Goal: Find specific page/section: Find specific page/section

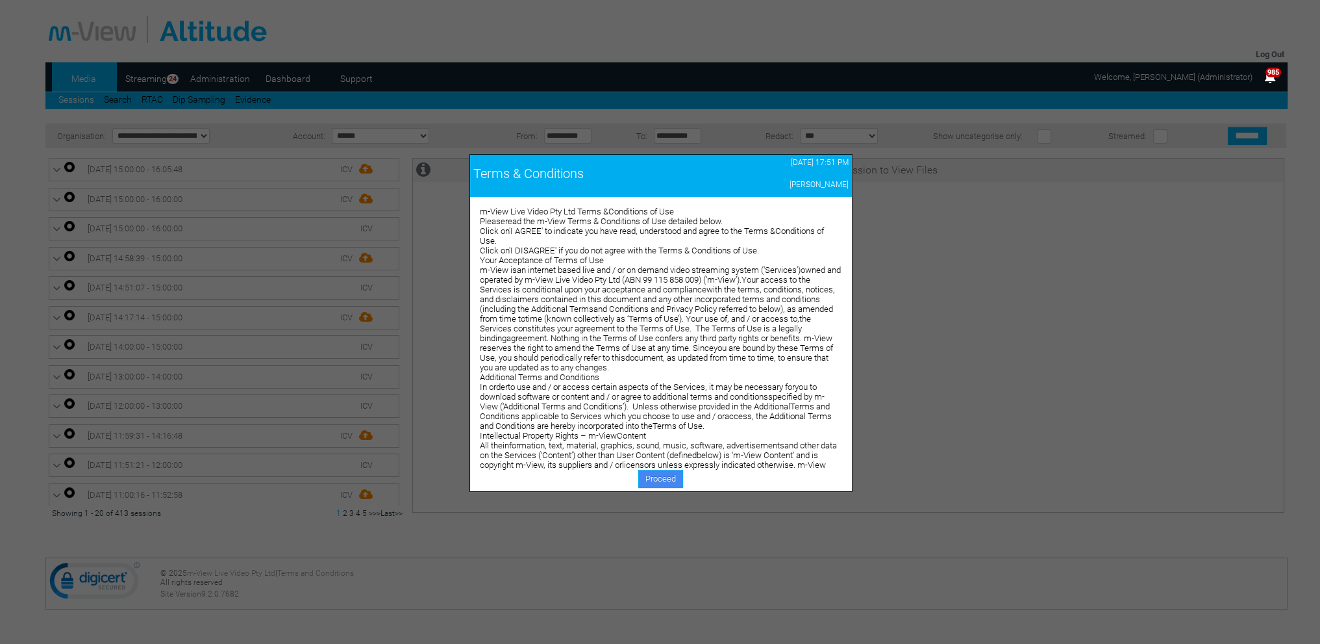
click at [668, 472] on link "Proceed" at bounding box center [660, 479] width 45 height 18
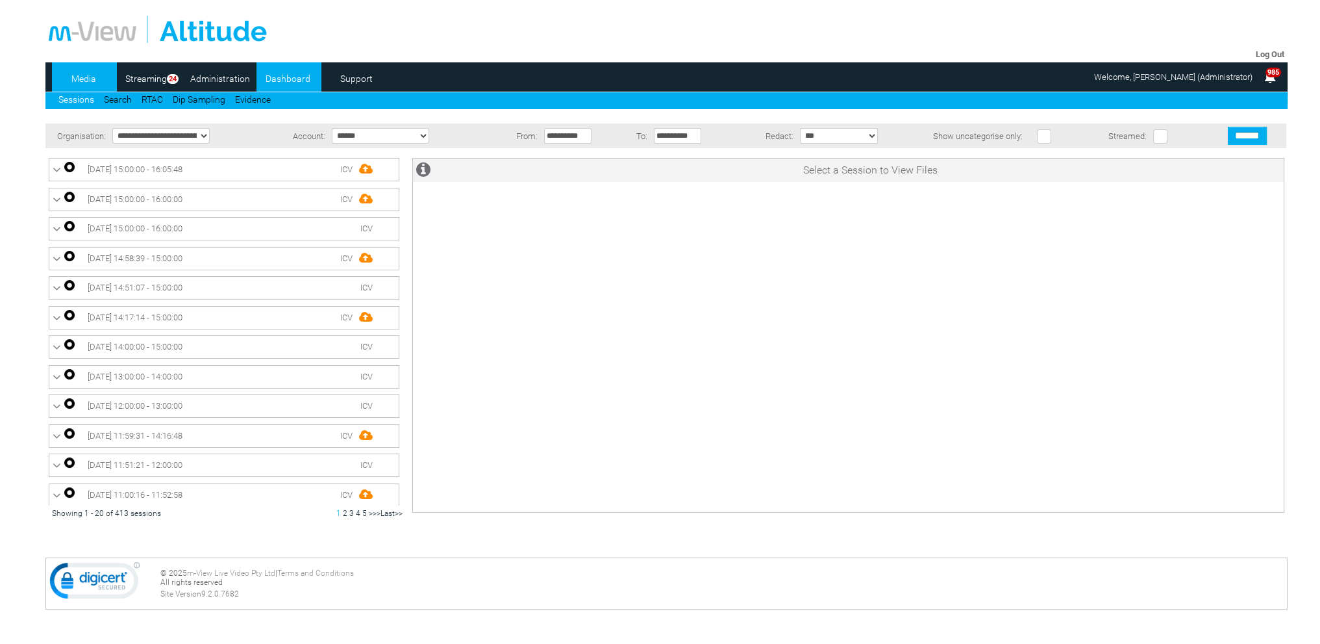
click at [299, 83] on link "Dashboard" at bounding box center [288, 78] width 63 height 19
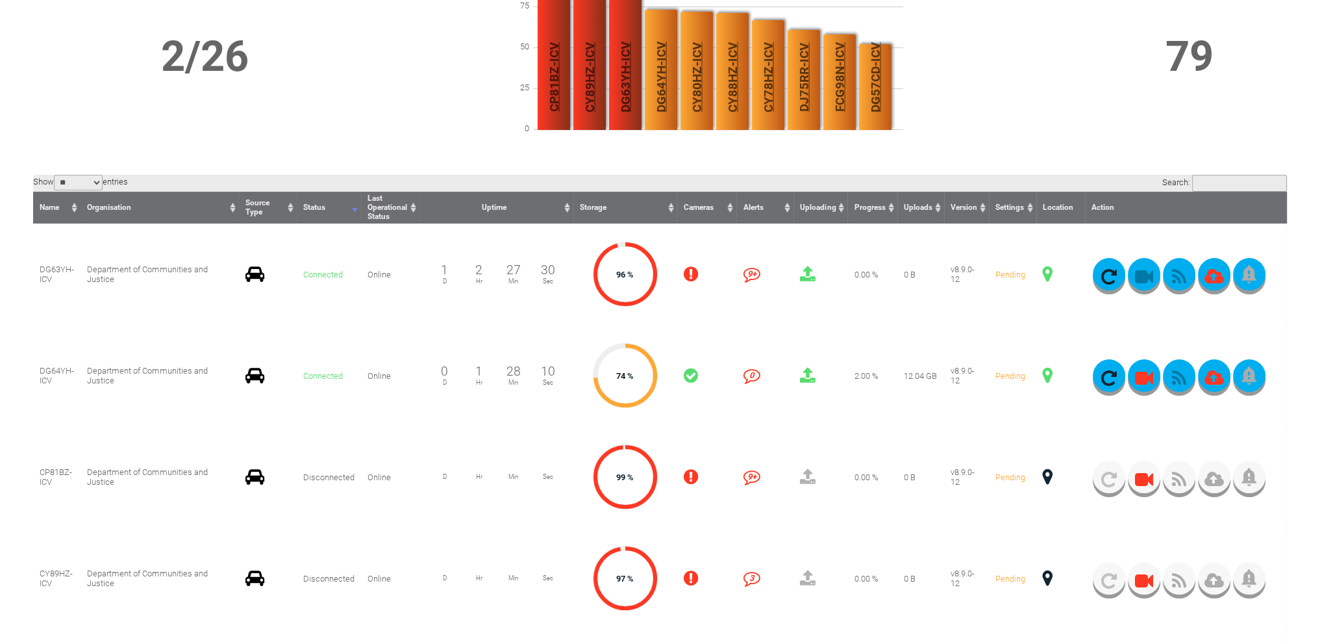
scroll to position [260, 0]
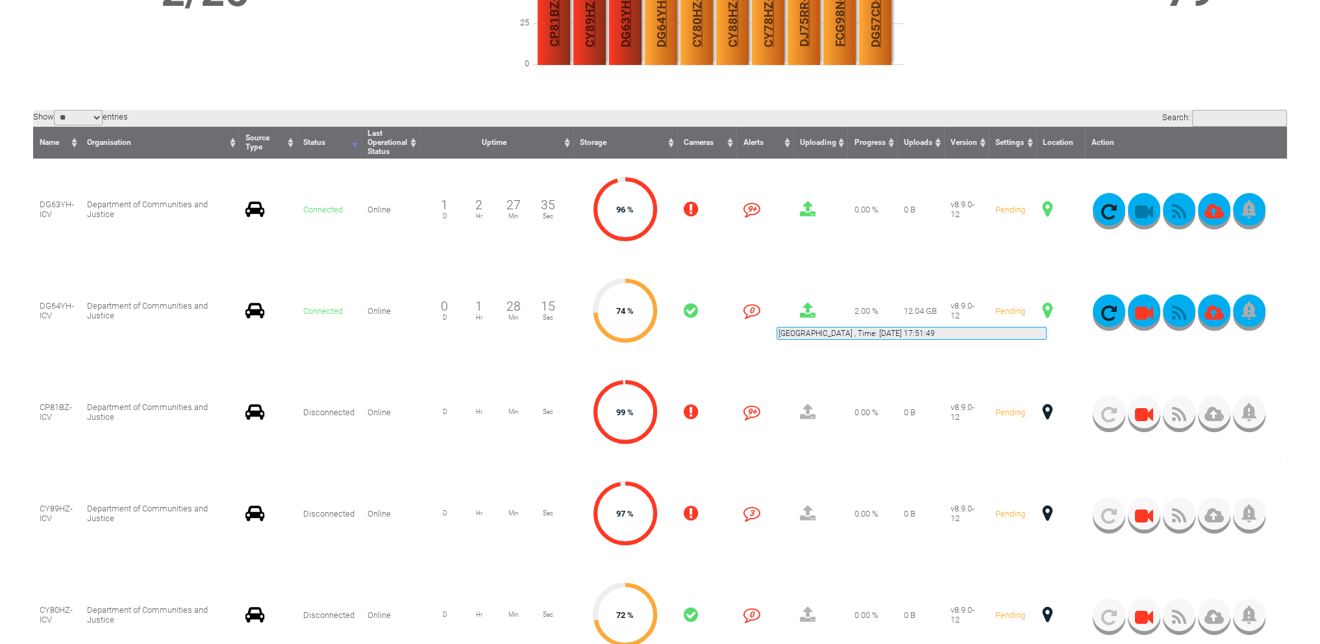
click at [1047, 311] on span at bounding box center [1048, 310] width 10 height 17
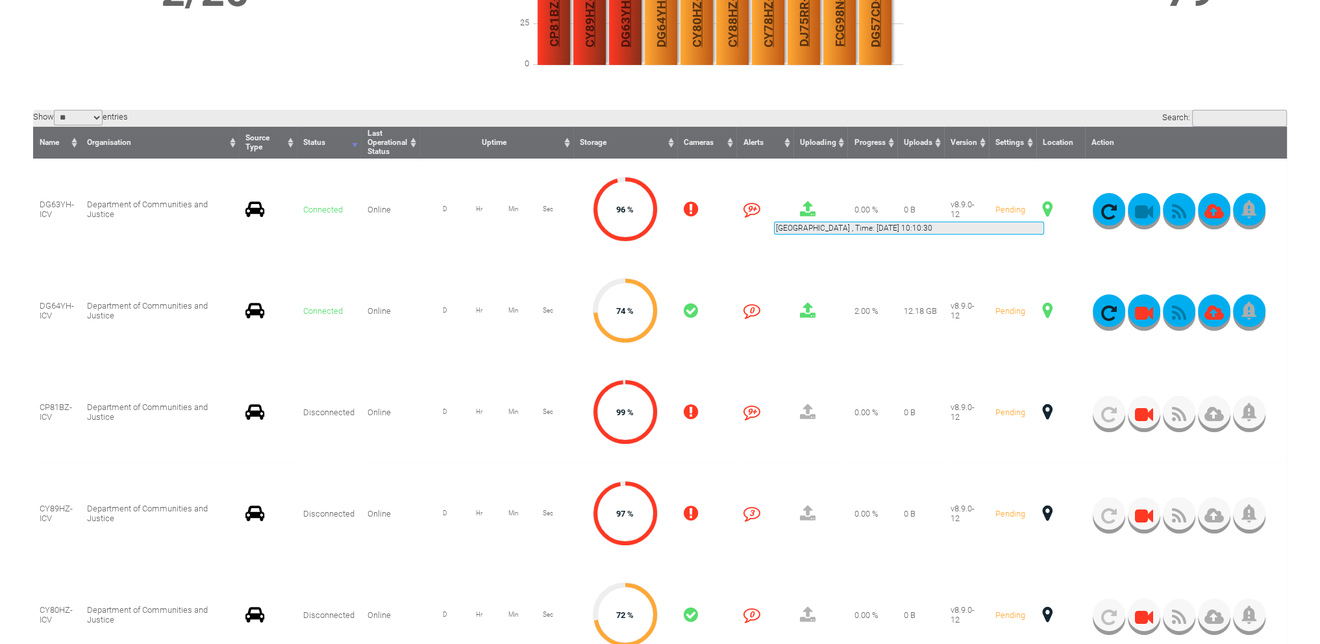
click at [1044, 206] on span at bounding box center [1048, 209] width 10 height 17
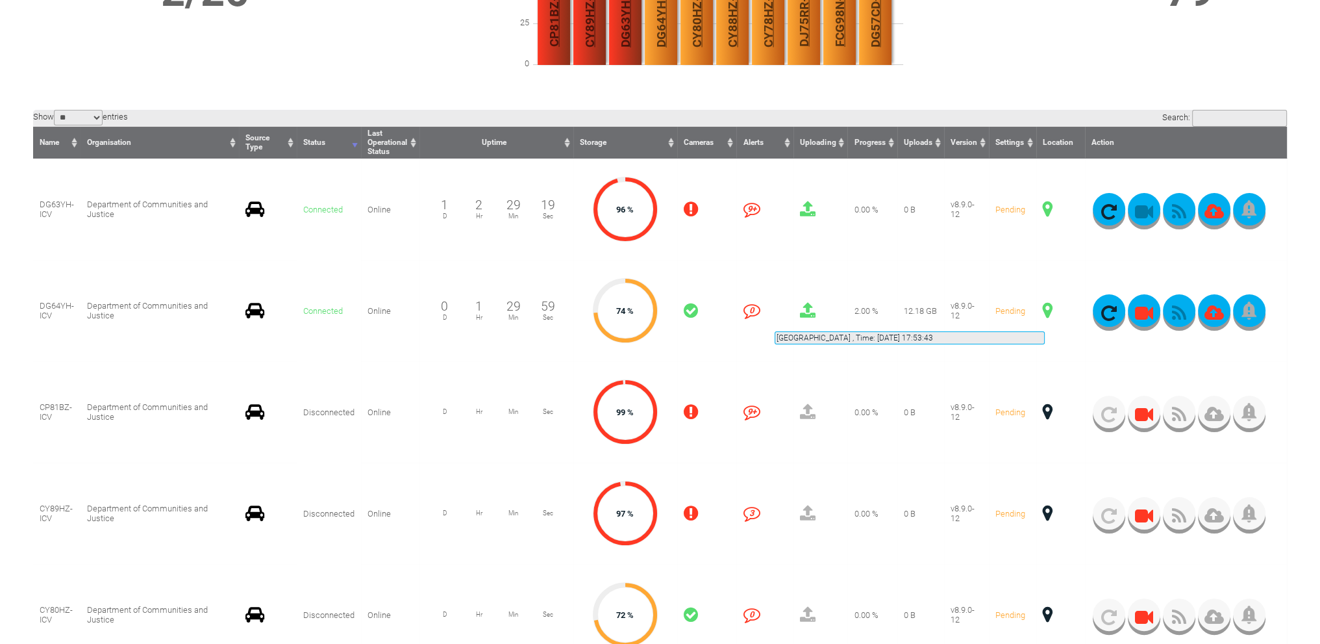
click at [1045, 316] on span at bounding box center [1048, 310] width 10 height 17
